Goal: Browse casually

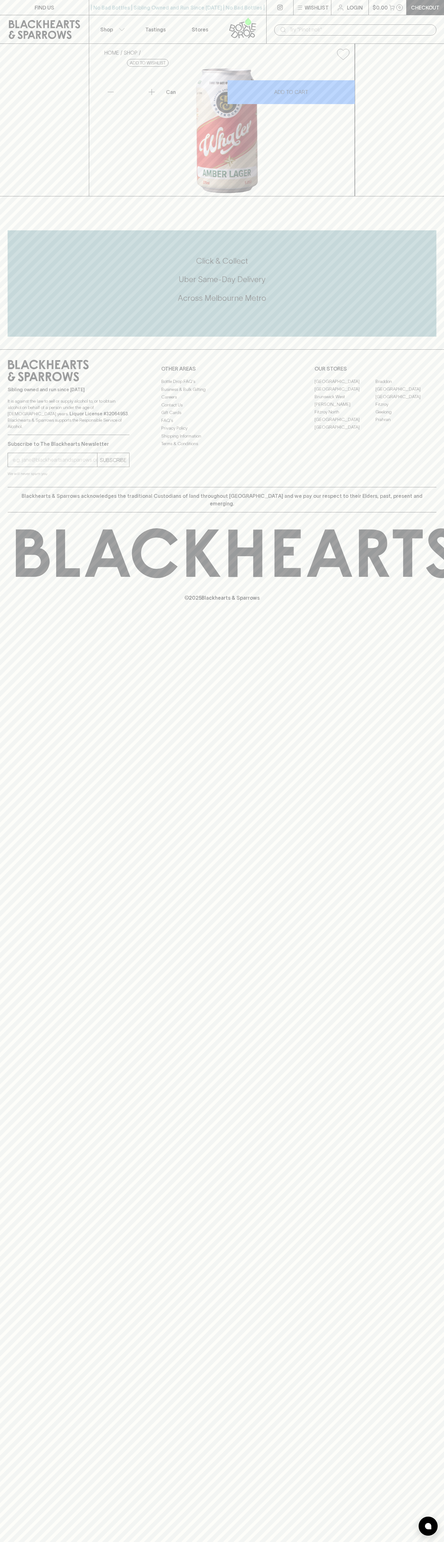
click at [364, 26] on input "text" at bounding box center [360, 30] width 142 height 10
click at [416, 618] on div "© 2025 Blackhearts & Sparrows" at bounding box center [222, 565] width 444 height 105
click at [254, 1542] on html "FIND US | No Bad Bottles | Sibling Owned and Run Since [DATE] | No Bad Bottles …" at bounding box center [222, 771] width 444 height 1542
click at [29, 1380] on div "FIND US | No Bad Bottles | Sibling Owned and Run Since [DATE] | No Bad Bottles …" at bounding box center [222, 771] width 444 height 1542
